Goal: Task Accomplishment & Management: Manage account settings

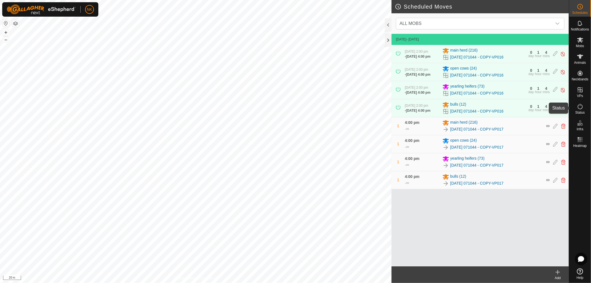
click at [580, 108] on icon at bounding box center [580, 106] width 7 height 7
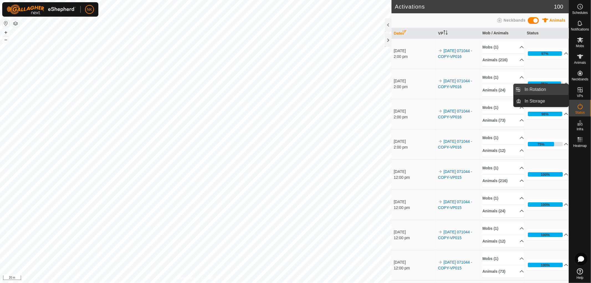
click at [530, 89] on link "In Rotation" at bounding box center [545, 89] width 47 height 11
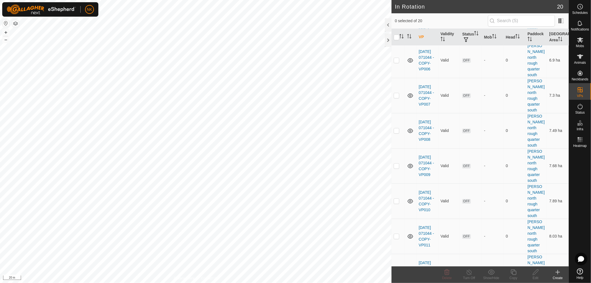
scroll to position [223, 0]
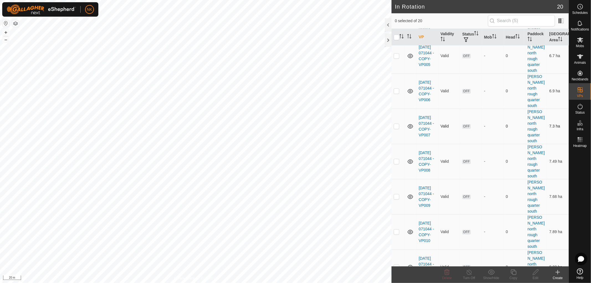
click at [396, 124] on p-checkbox at bounding box center [397, 126] width 6 height 4
click at [398, 124] on p-checkbox at bounding box center [397, 126] width 6 height 4
checkbox input "false"
click at [399, 159] on p-checkbox at bounding box center [397, 161] width 6 height 4
click at [395, 159] on p-checkbox at bounding box center [397, 161] width 6 height 4
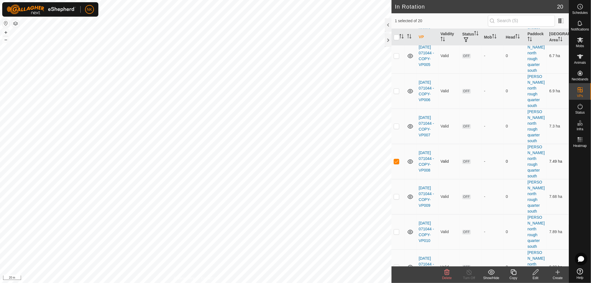
checkbox input "false"
click at [397, 194] on p-checkbox at bounding box center [397, 196] width 6 height 4
checkbox input "true"
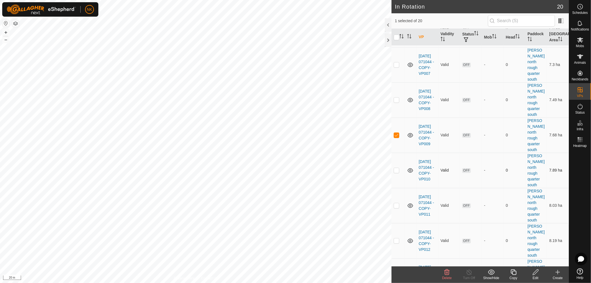
click at [397, 168] on p-checkbox at bounding box center [397, 170] width 6 height 4
checkbox input "false"
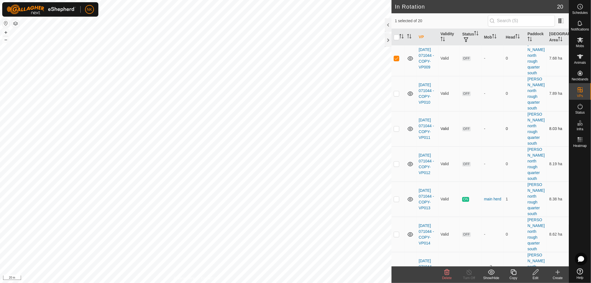
scroll to position [377, 0]
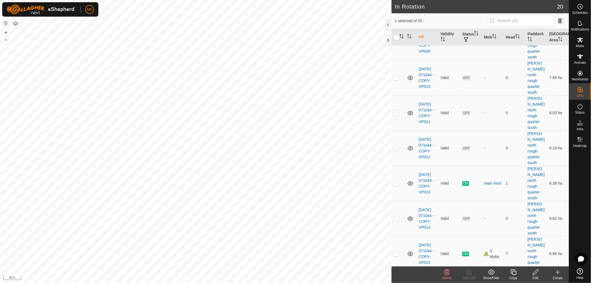
checkbox input "false"
checkbox input "true"
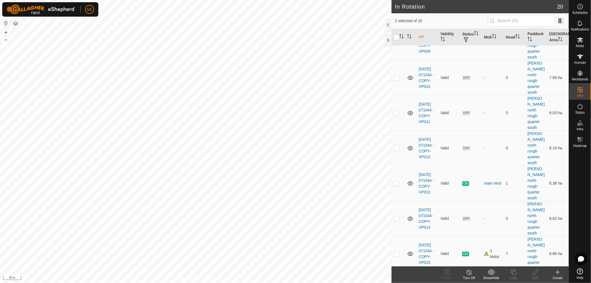
checkbox input "true"
checkbox input "false"
click at [395, 216] on p-checkbox at bounding box center [397, 218] width 6 height 4
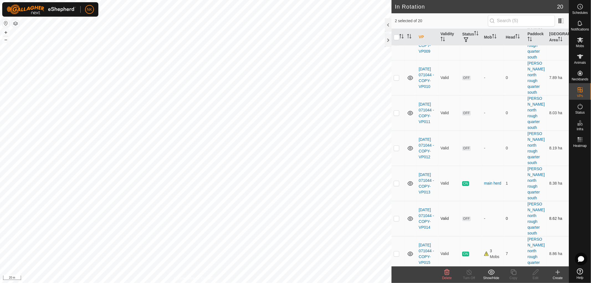
checkbox input "true"
checkbox input "false"
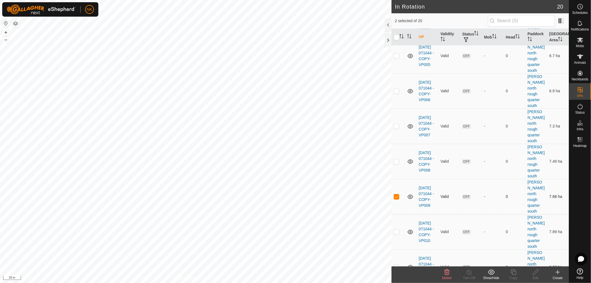
click at [399, 194] on p-checkbox at bounding box center [397, 196] width 6 height 4
checkbox input "false"
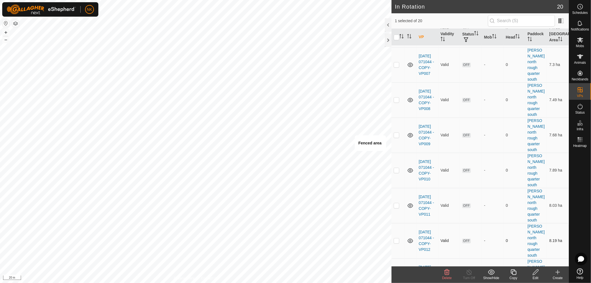
scroll to position [316, 0]
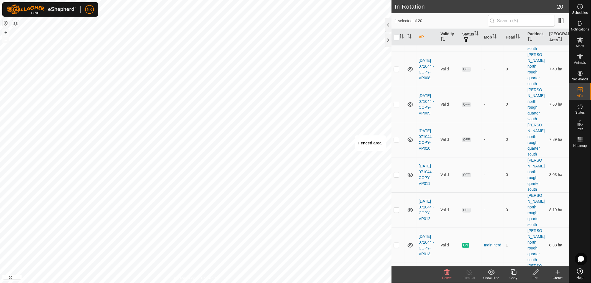
click at [397, 243] on p-checkbox at bounding box center [397, 245] width 6 height 4
checkbox input "true"
click at [394, 263] on td at bounding box center [398, 280] width 13 height 35
checkbox input "false"
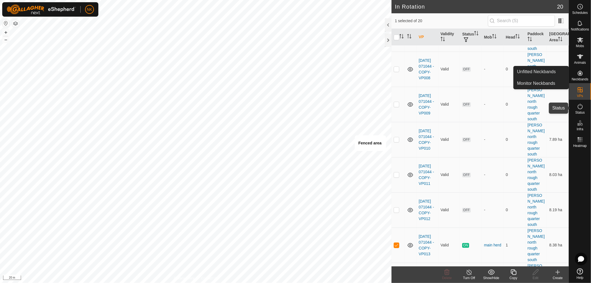
click at [581, 108] on icon at bounding box center [580, 106] width 7 height 7
click at [581, 9] on circle at bounding box center [580, 6] width 5 height 5
click at [580, 9] on icon at bounding box center [580, 6] width 7 height 7
click at [579, 111] on span "Status" at bounding box center [580, 112] width 9 height 3
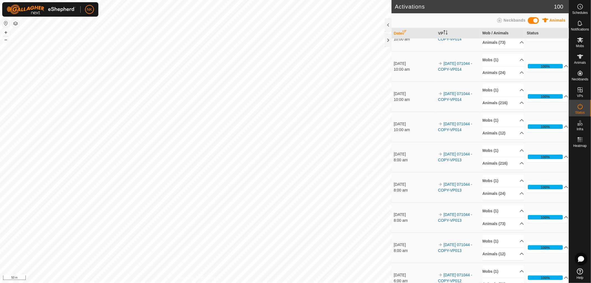
scroll to position [339, 0]
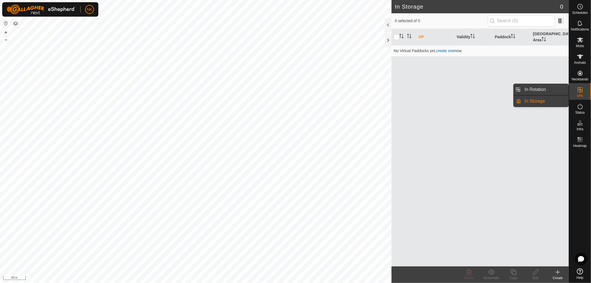
click at [535, 89] on link "In Rotation" at bounding box center [545, 89] width 47 height 11
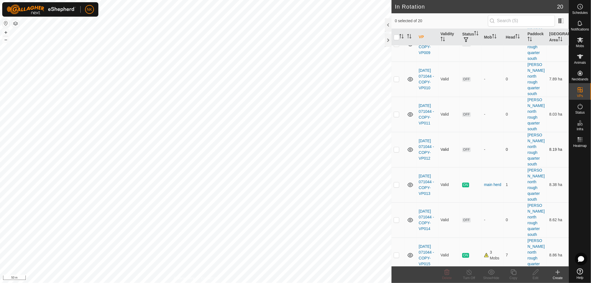
scroll to position [377, 0]
checkbox input "true"
click at [514, 275] on icon at bounding box center [513, 272] width 7 height 7
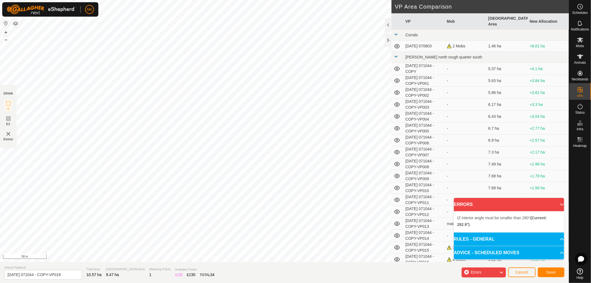
click at [218, 20] on div "IZ interior angle must be smaller than 280° (Current: 282.9°) . + – ⇧ i 50 m" at bounding box center [196, 131] width 392 height 262
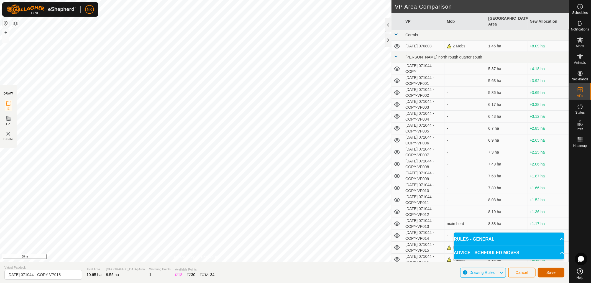
click at [554, 271] on span "Save" at bounding box center [551, 272] width 9 height 4
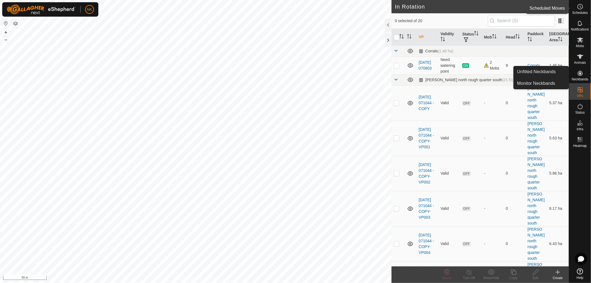
click at [584, 7] on es-schedule-vp-svg-icon at bounding box center [581, 6] width 10 height 9
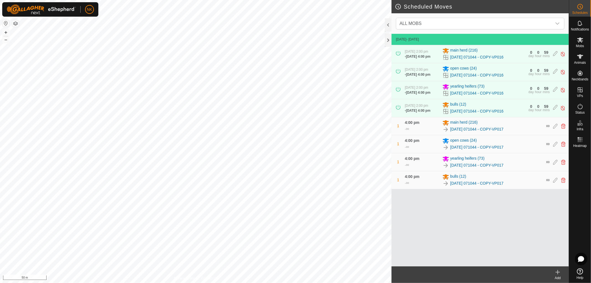
click at [558, 272] on icon at bounding box center [558, 272] width 7 height 7
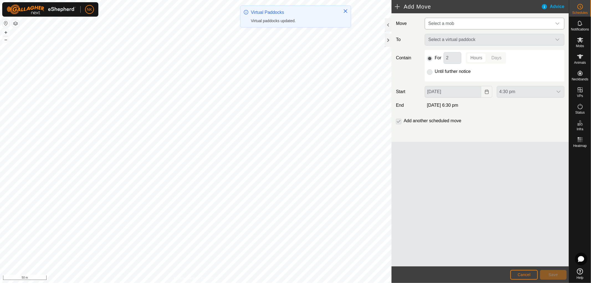
click at [467, 23] on span "Select a mob" at bounding box center [489, 23] width 126 height 11
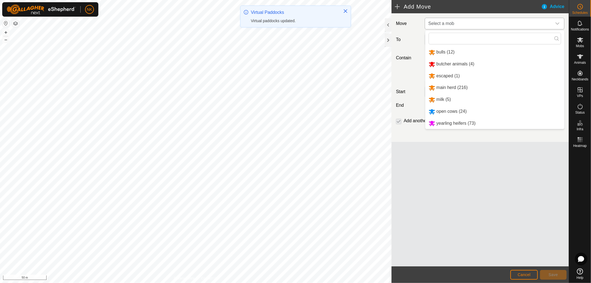
click at [450, 85] on li "main herd (216)" at bounding box center [495, 87] width 139 height 11
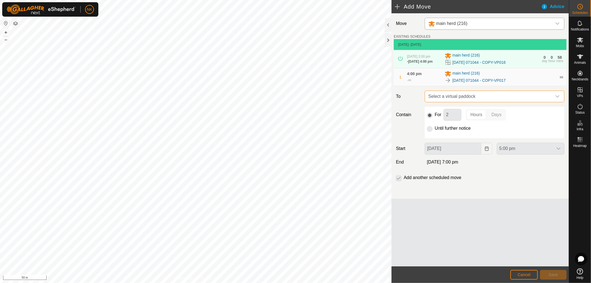
click at [489, 98] on span "Select a virtual paddock" at bounding box center [489, 96] width 126 height 11
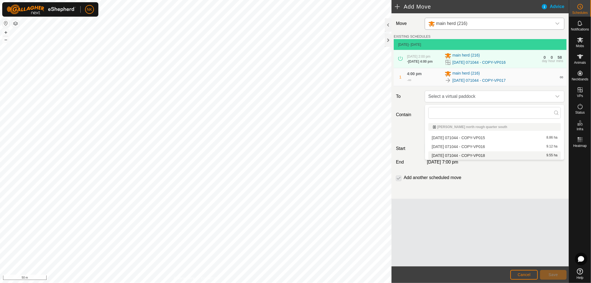
click at [482, 155] on li "2025-08-13 071044 - COPY-VP018 9.55 ha" at bounding box center [495, 155] width 133 height 8
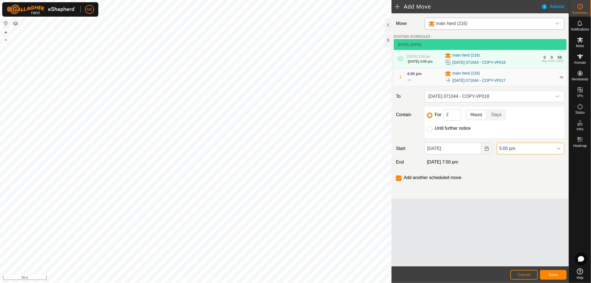
click at [530, 150] on span "5:00 pm" at bounding box center [525, 148] width 56 height 11
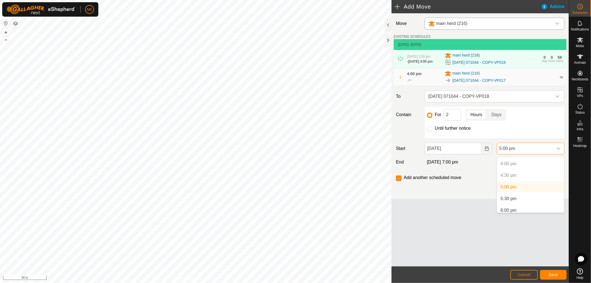
scroll to position [382, 0]
click at [515, 199] on li "6:00 pm" at bounding box center [530, 199] width 67 height 11
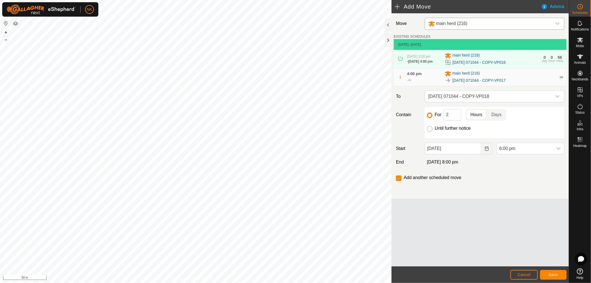
click at [429, 132] on input "Until further notice" at bounding box center [430, 129] width 6 height 6
radio input "true"
checkbox input "false"
click at [556, 276] on span "Save" at bounding box center [553, 275] width 9 height 4
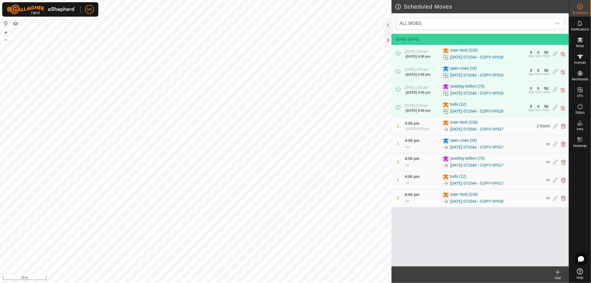
click at [558, 273] on icon at bounding box center [558, 272] width 0 height 4
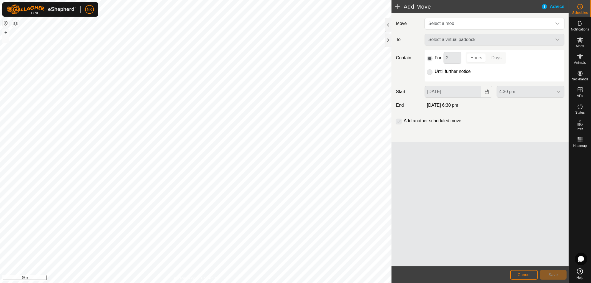
click at [493, 19] on span "Select a mob" at bounding box center [489, 23] width 126 height 11
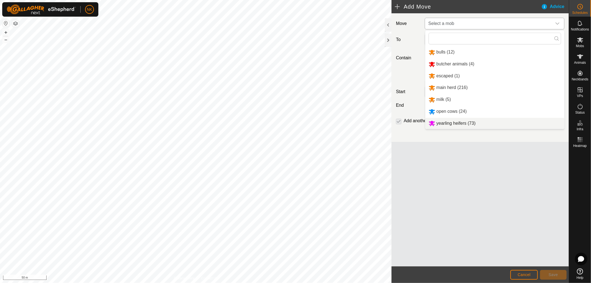
click at [453, 124] on li "yearling heifers (73)" at bounding box center [495, 123] width 139 height 11
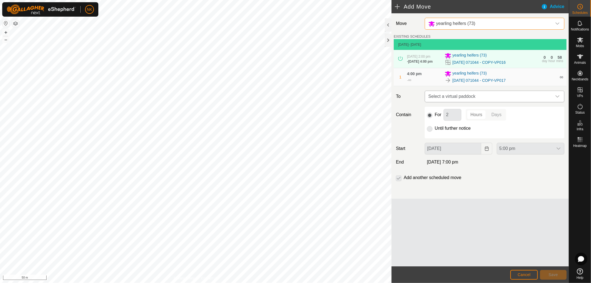
click at [548, 98] on span "Select a virtual paddock" at bounding box center [489, 96] width 126 height 11
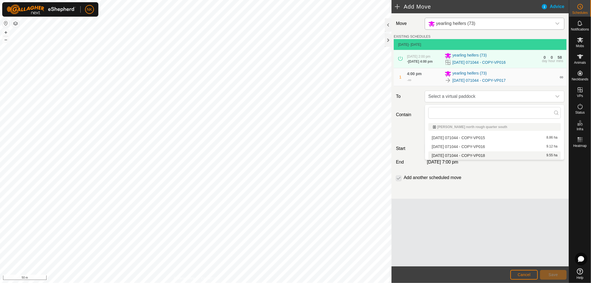
click at [474, 154] on li "2025-08-13 071044 - COPY-VP018 9.55 ha" at bounding box center [495, 155] width 133 height 8
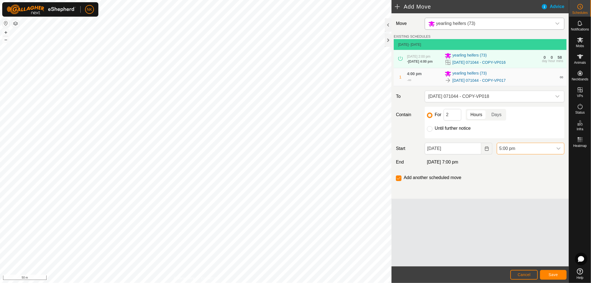
click at [505, 149] on span "5:00 pm" at bounding box center [525, 148] width 56 height 11
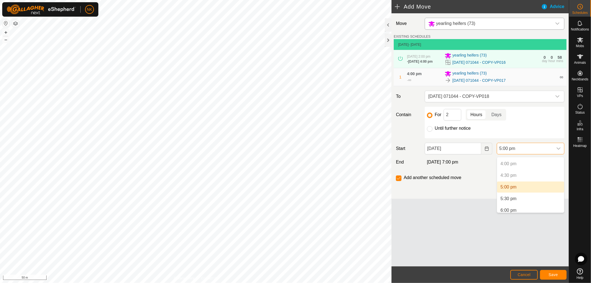
scroll to position [382, 0]
click at [508, 197] on li "6:00 pm" at bounding box center [530, 199] width 67 height 11
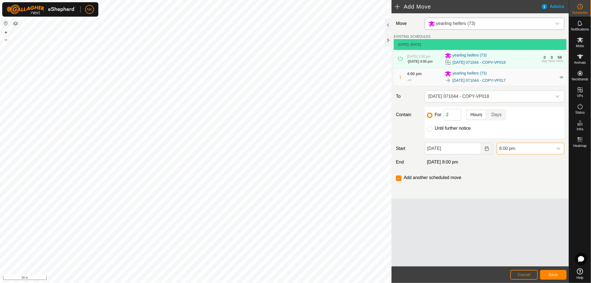
click at [429, 134] on div "For 2 Hours Days Until further notice" at bounding box center [495, 123] width 140 height 32
click at [429, 131] on input "Until further notice" at bounding box center [430, 129] width 6 height 6
radio input "true"
checkbox input "false"
click at [547, 269] on footer "Cancel Save" at bounding box center [480, 274] width 177 height 17
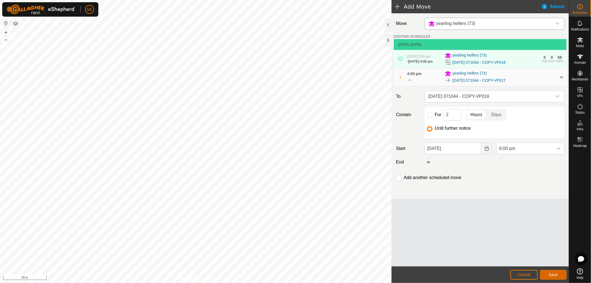
click at [553, 274] on span "Save" at bounding box center [553, 275] width 9 height 4
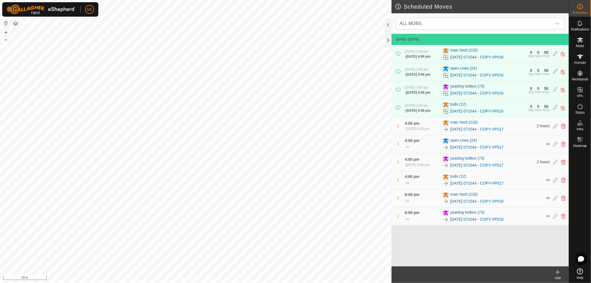
click at [563, 276] on div "Add" at bounding box center [558, 278] width 22 height 5
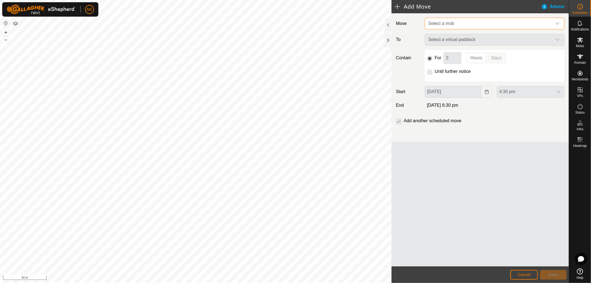
click at [508, 22] on span "Select a mob" at bounding box center [489, 23] width 126 height 11
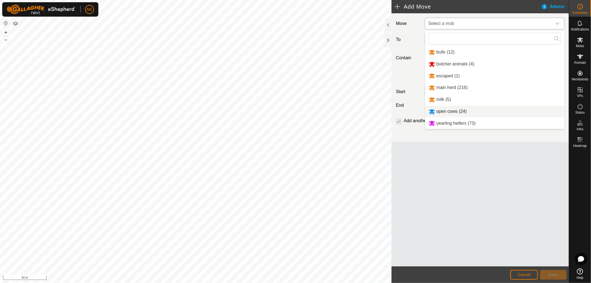
click at [447, 112] on li "open cows (24)" at bounding box center [495, 111] width 139 height 11
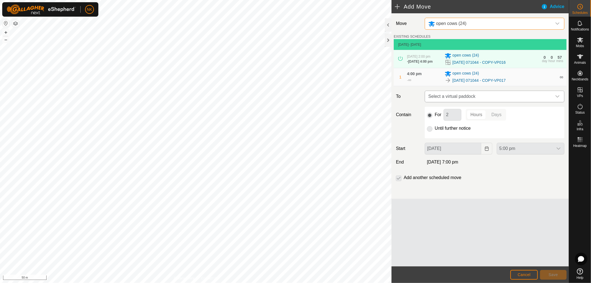
click at [519, 96] on span "Select a virtual paddock" at bounding box center [489, 96] width 126 height 11
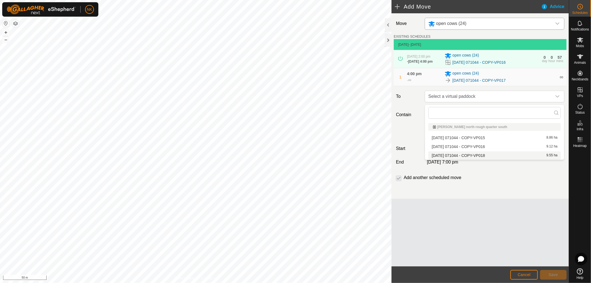
click at [463, 154] on li "2025-08-13 071044 - COPY-VP018 9.55 ha" at bounding box center [495, 155] width 133 height 8
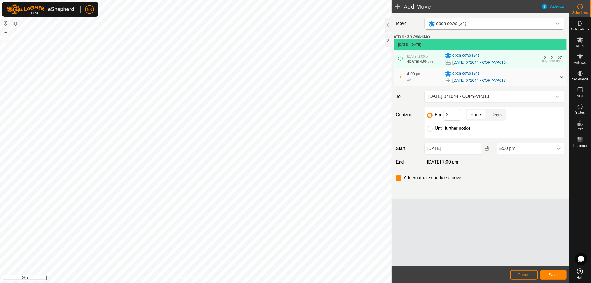
click at [510, 154] on span "5:00 pm" at bounding box center [525, 148] width 56 height 11
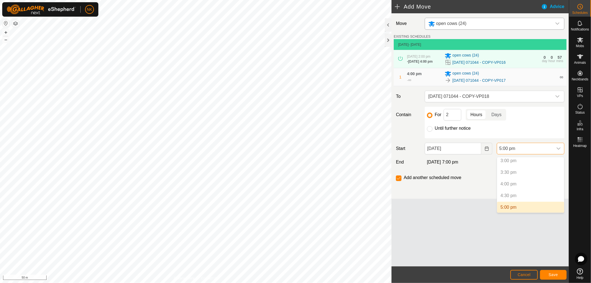
scroll to position [382, 0]
click at [509, 200] on li "6:00 pm" at bounding box center [530, 199] width 67 height 11
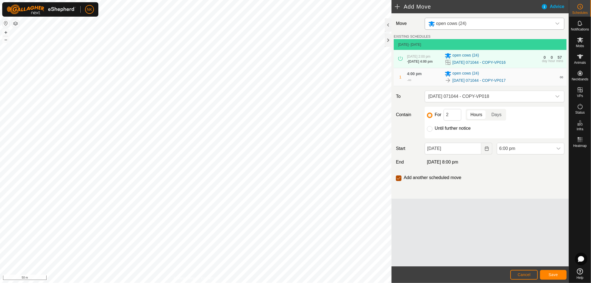
click at [400, 180] on input "checkbox" at bounding box center [399, 179] width 6 height 6
checkbox input "false"
click at [429, 131] on input "Until further notice" at bounding box center [430, 129] width 6 height 6
radio input "true"
click at [431, 131] on input "Until further notice" at bounding box center [430, 129] width 6 height 6
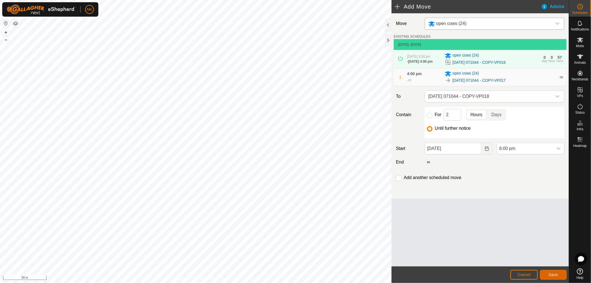
click at [552, 272] on button "Save" at bounding box center [553, 275] width 27 height 10
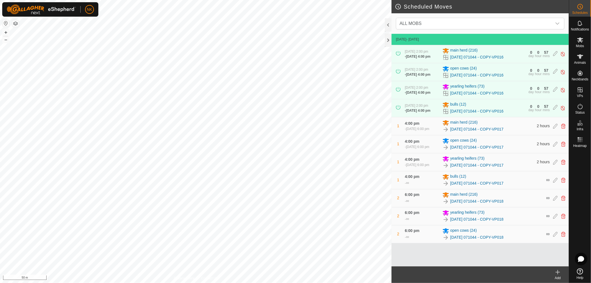
click at [560, 273] on icon at bounding box center [558, 272] width 7 height 7
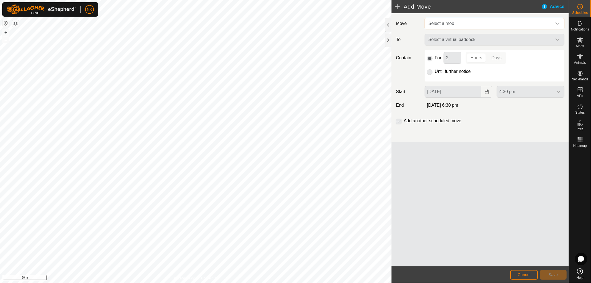
click at [480, 23] on span "Select a mob" at bounding box center [489, 23] width 126 height 11
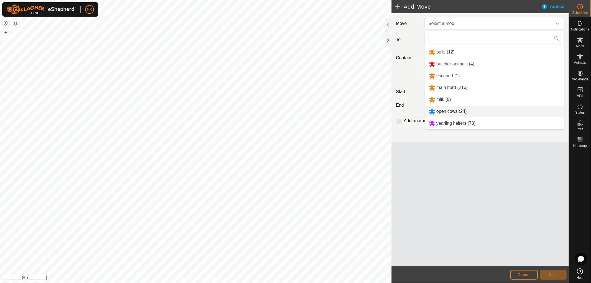
click at [452, 111] on li "open cows (24)" at bounding box center [495, 111] width 139 height 11
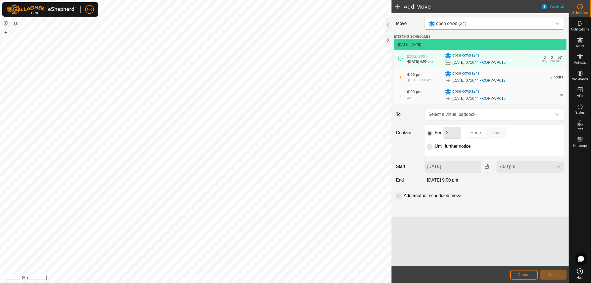
click at [564, 24] on p-select "open cows (24)" at bounding box center [495, 24] width 140 height 12
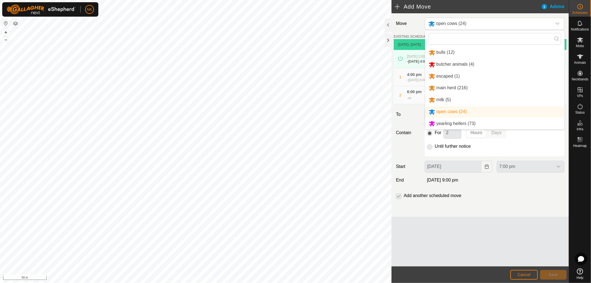
click at [443, 54] on li "bulls (12)" at bounding box center [495, 52] width 139 height 11
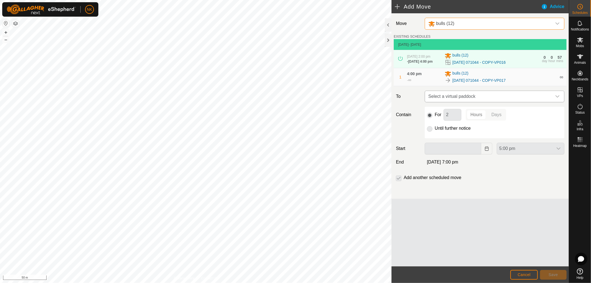
click at [515, 102] on span "Select a virtual paddock" at bounding box center [489, 96] width 126 height 11
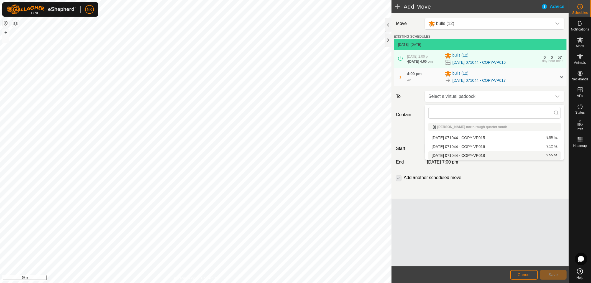
click at [469, 154] on li "2025-08-13 071044 - COPY-VP018 9.55 ha" at bounding box center [495, 155] width 133 height 8
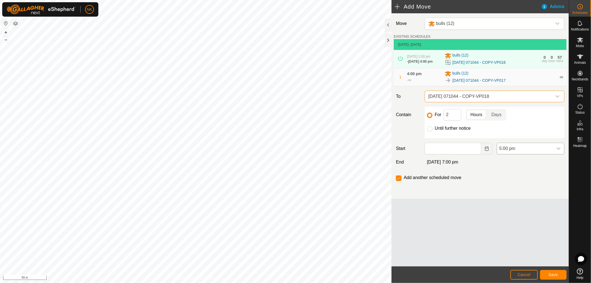
click at [510, 150] on span "5:00 pm" at bounding box center [525, 148] width 56 height 11
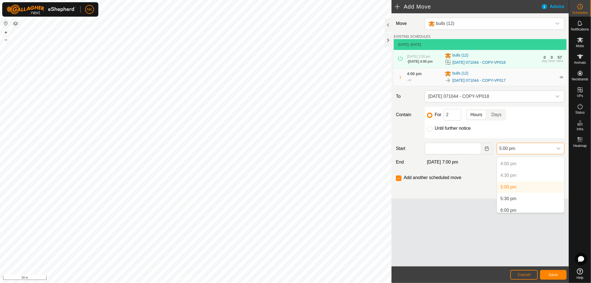
scroll to position [382, 0]
click at [507, 200] on li "6:00 pm" at bounding box center [530, 199] width 67 height 11
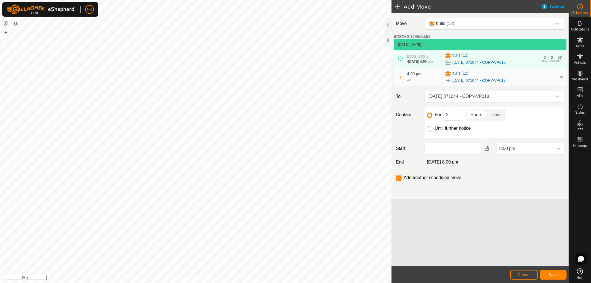
click at [431, 132] on input "Until further notice" at bounding box center [430, 129] width 6 height 6
radio input "true"
checkbox input "false"
click at [553, 275] on span "Save" at bounding box center [553, 275] width 9 height 4
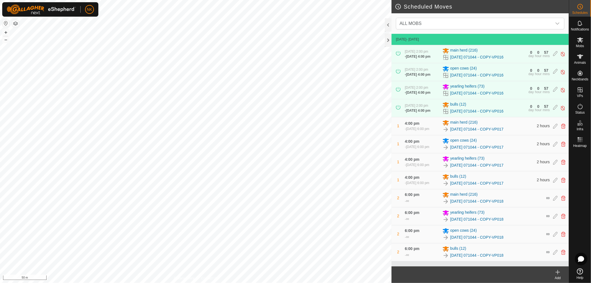
scroll to position [12, 0]
click at [578, 91] on icon at bounding box center [580, 90] width 7 height 7
click at [534, 90] on link "In Rotation" at bounding box center [545, 89] width 47 height 11
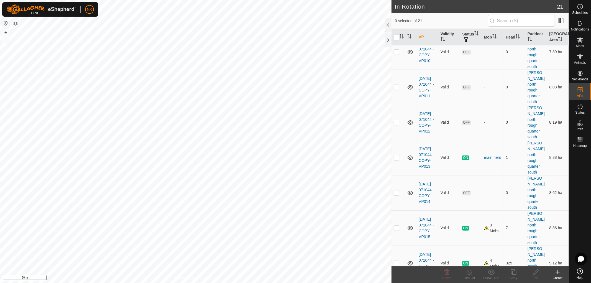
scroll to position [406, 0]
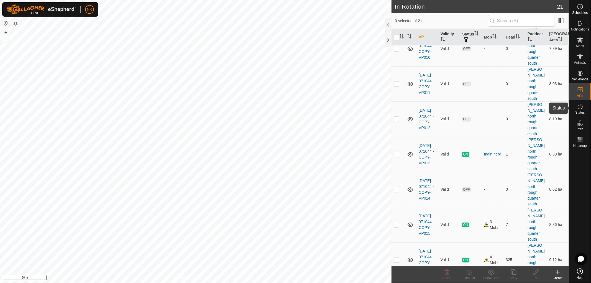
click at [581, 113] on span "Status" at bounding box center [580, 112] width 9 height 3
click at [580, 112] on span "Status" at bounding box center [580, 112] width 9 height 3
click at [583, 112] on span "Status" at bounding box center [580, 112] width 9 height 3
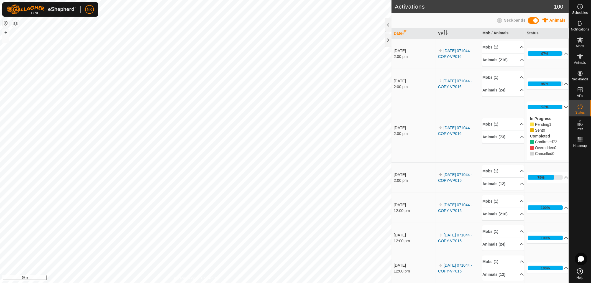
click at [584, 177] on div at bounding box center [580, 208] width 22 height 116
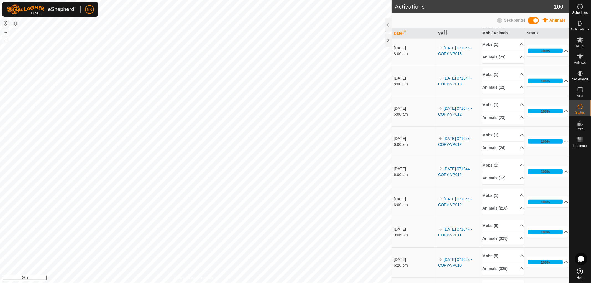
scroll to position [462, 0]
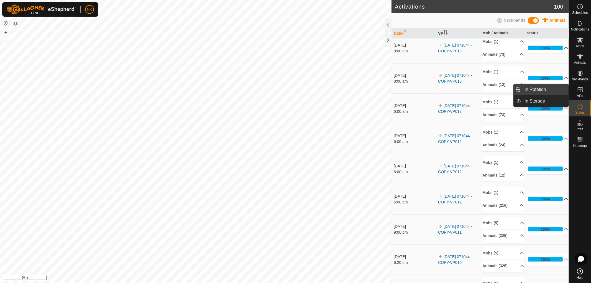
click at [528, 88] on link "In Rotation" at bounding box center [545, 89] width 47 height 11
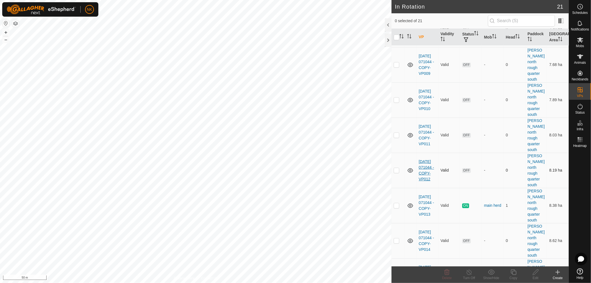
scroll to position [345, 0]
